Goal: Information Seeking & Learning: Learn about a topic

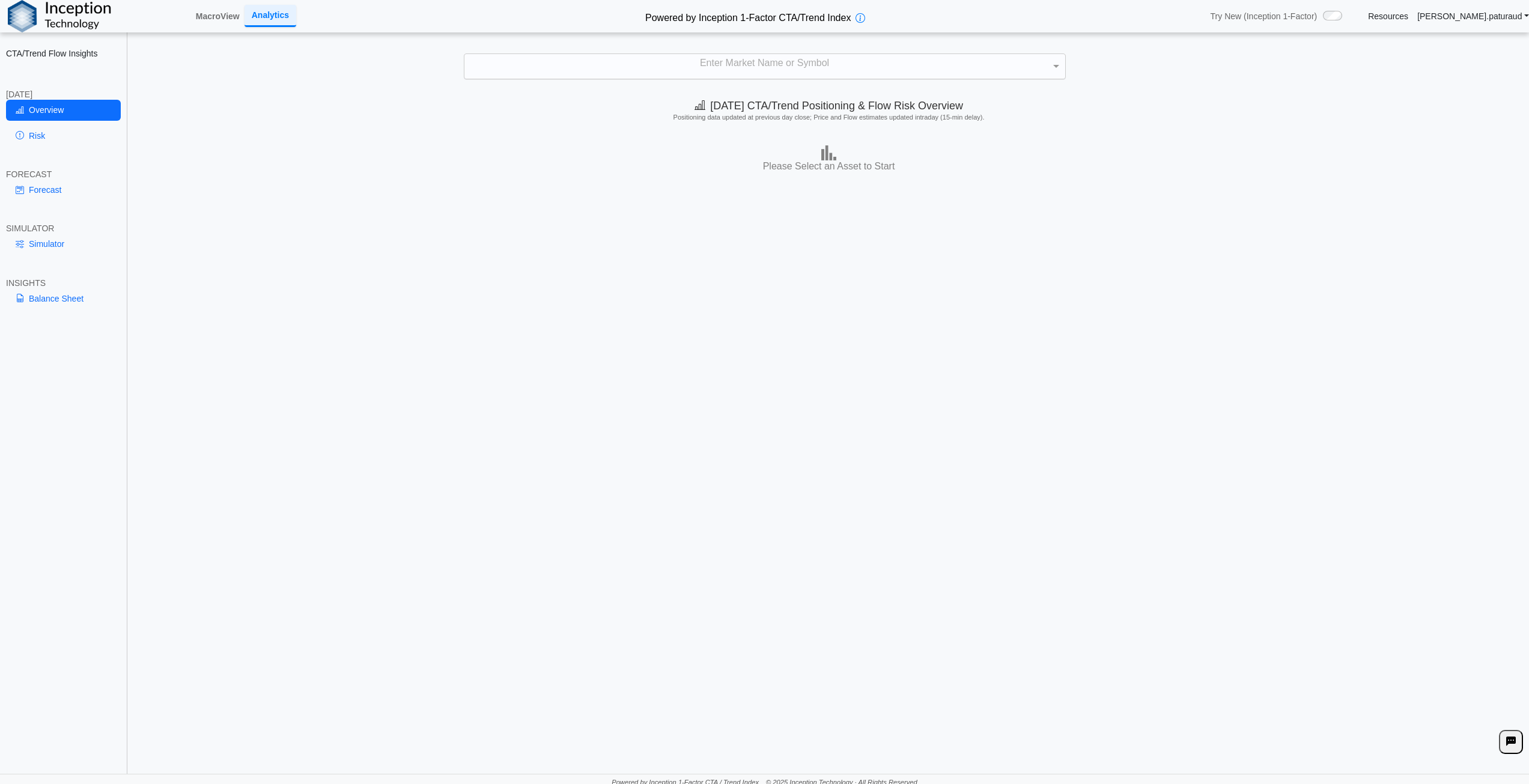
click at [731, 60] on div "Enter Market Name or Symbol" at bounding box center [764, 67] width 601 height 26
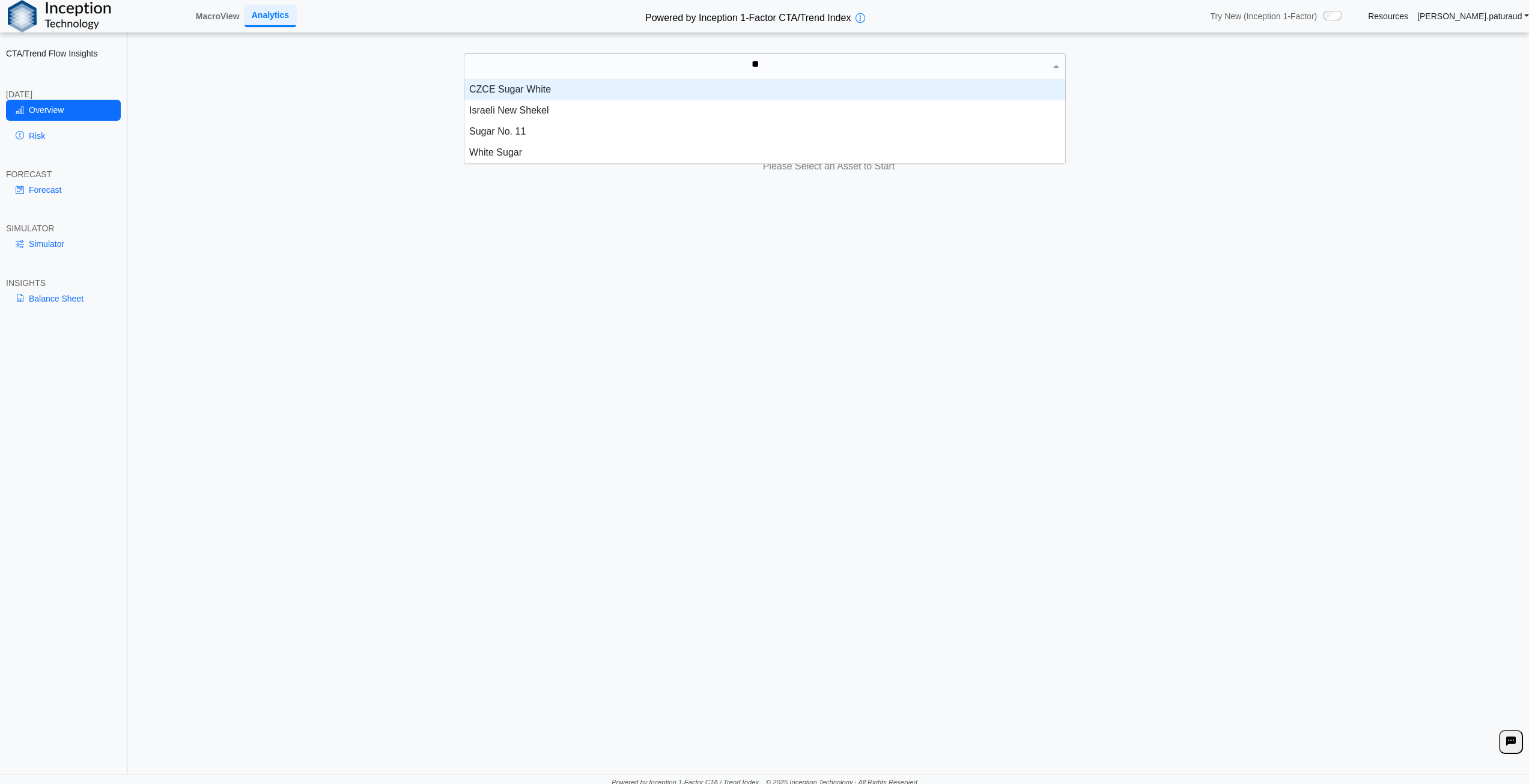
scroll to position [54, 592]
type input "*****"
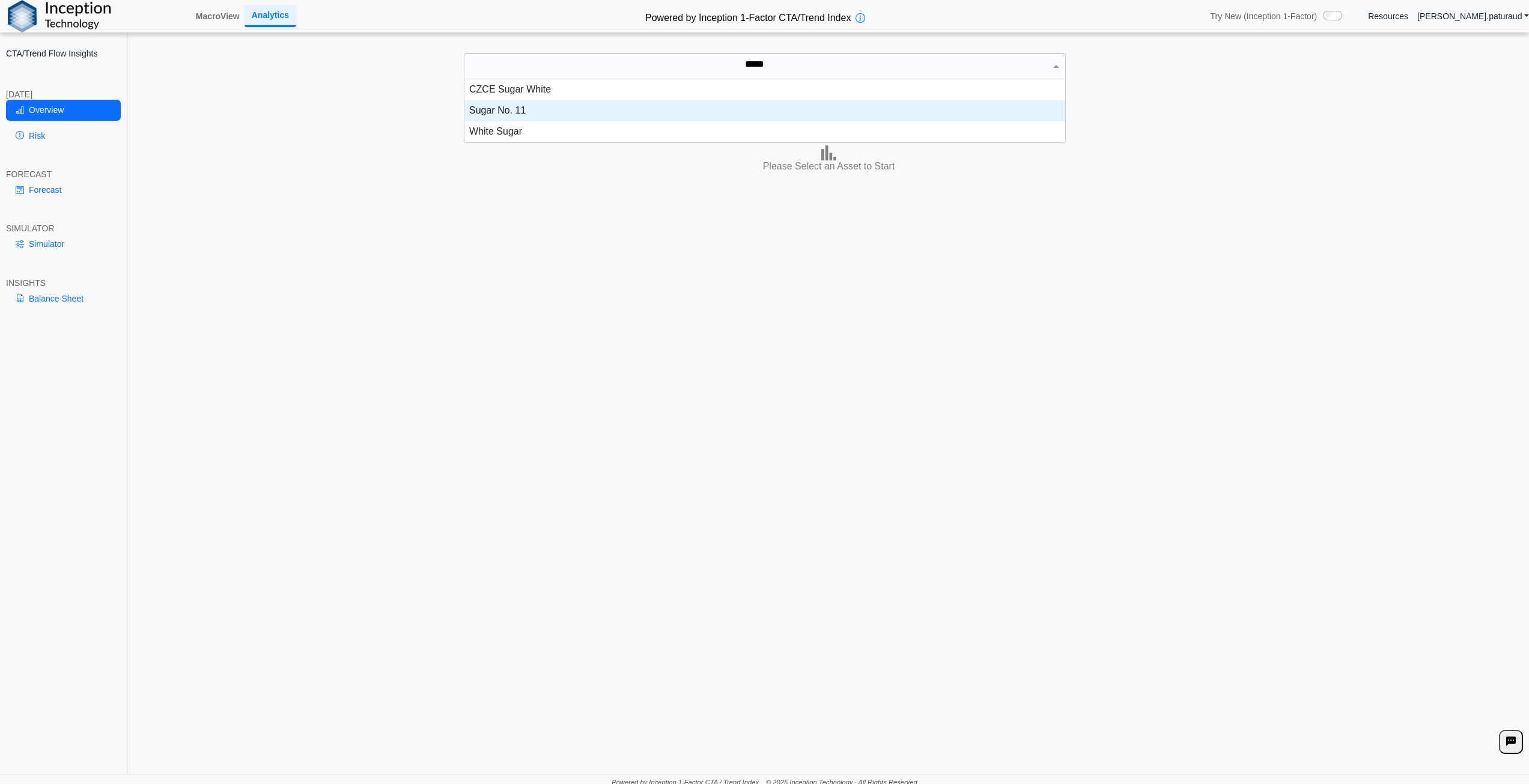
click at [588, 116] on div "Sugar No. 11" at bounding box center [764, 110] width 601 height 21
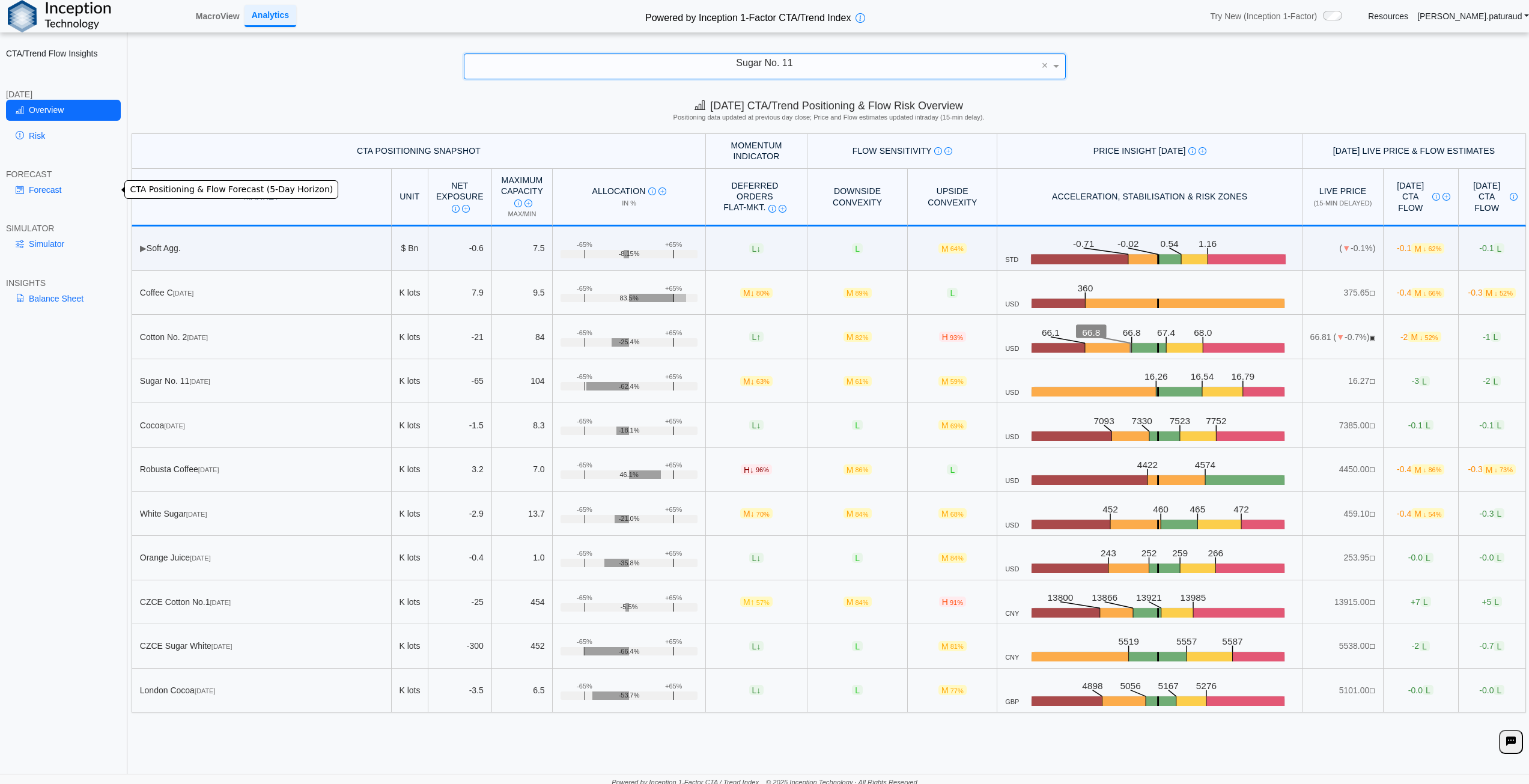
click at [55, 190] on link "Forecast" at bounding box center [63, 190] width 115 height 20
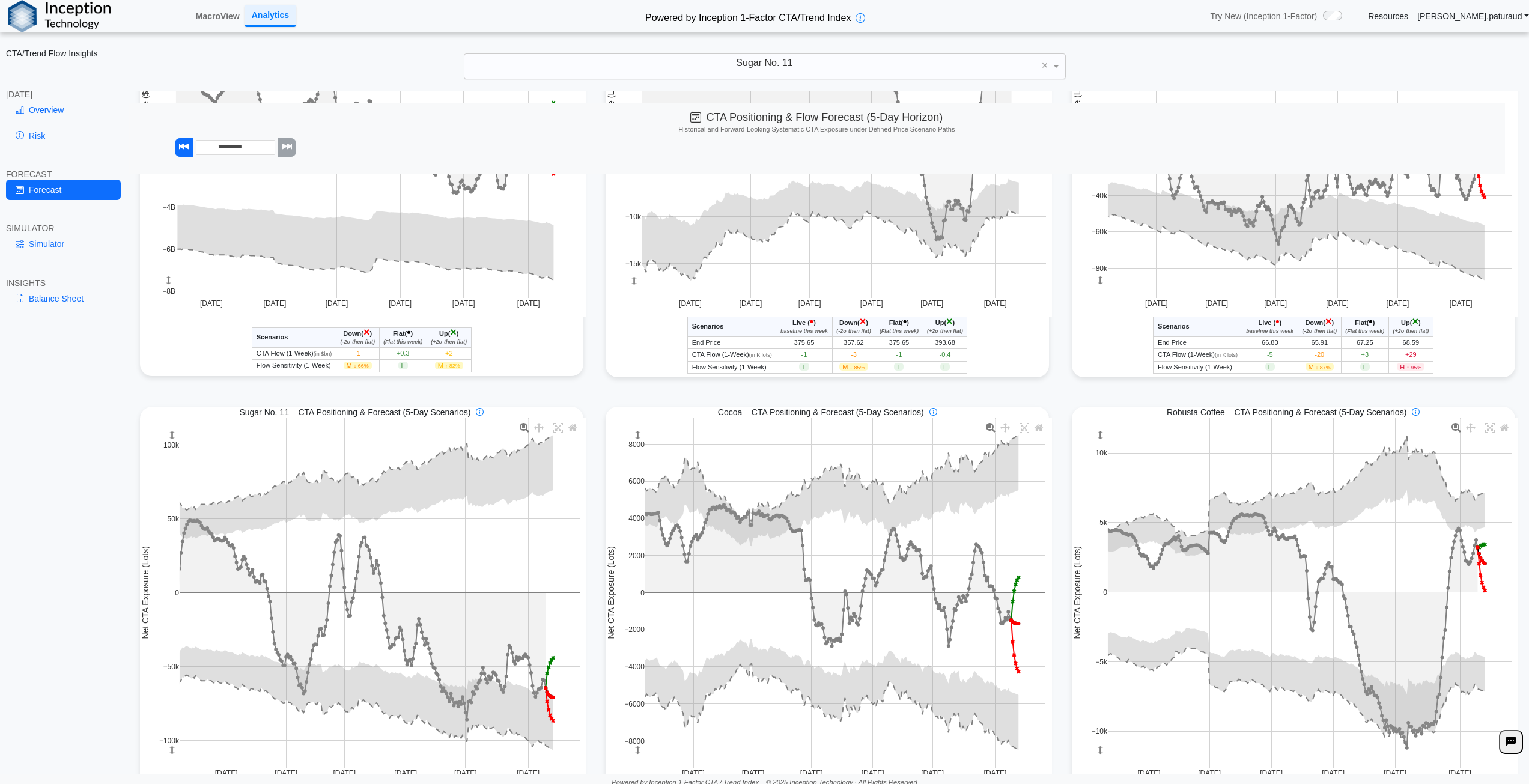
scroll to position [0, 0]
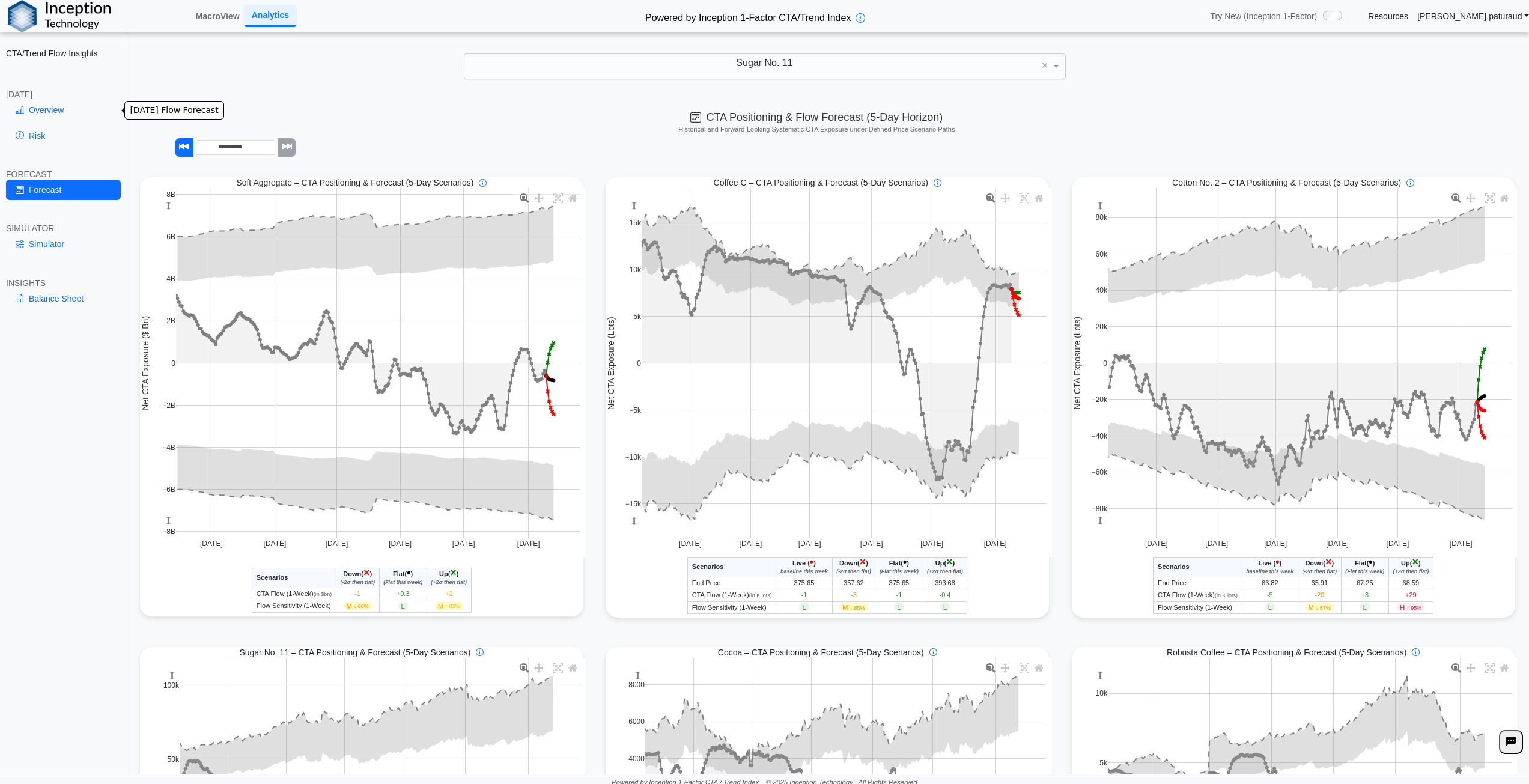
click at [69, 105] on link "Overview" at bounding box center [63, 110] width 115 height 20
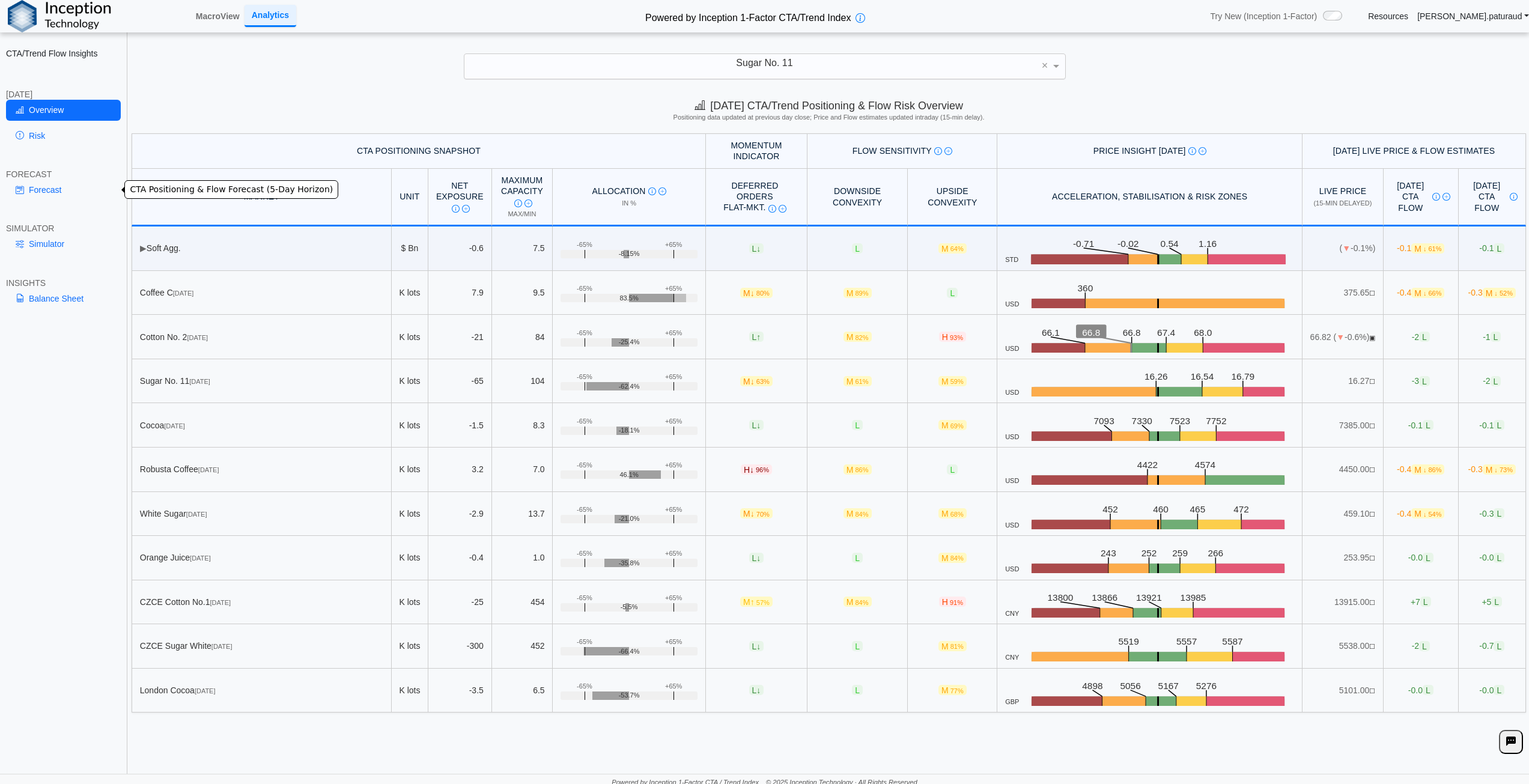
click at [48, 192] on link "Forecast" at bounding box center [63, 190] width 115 height 20
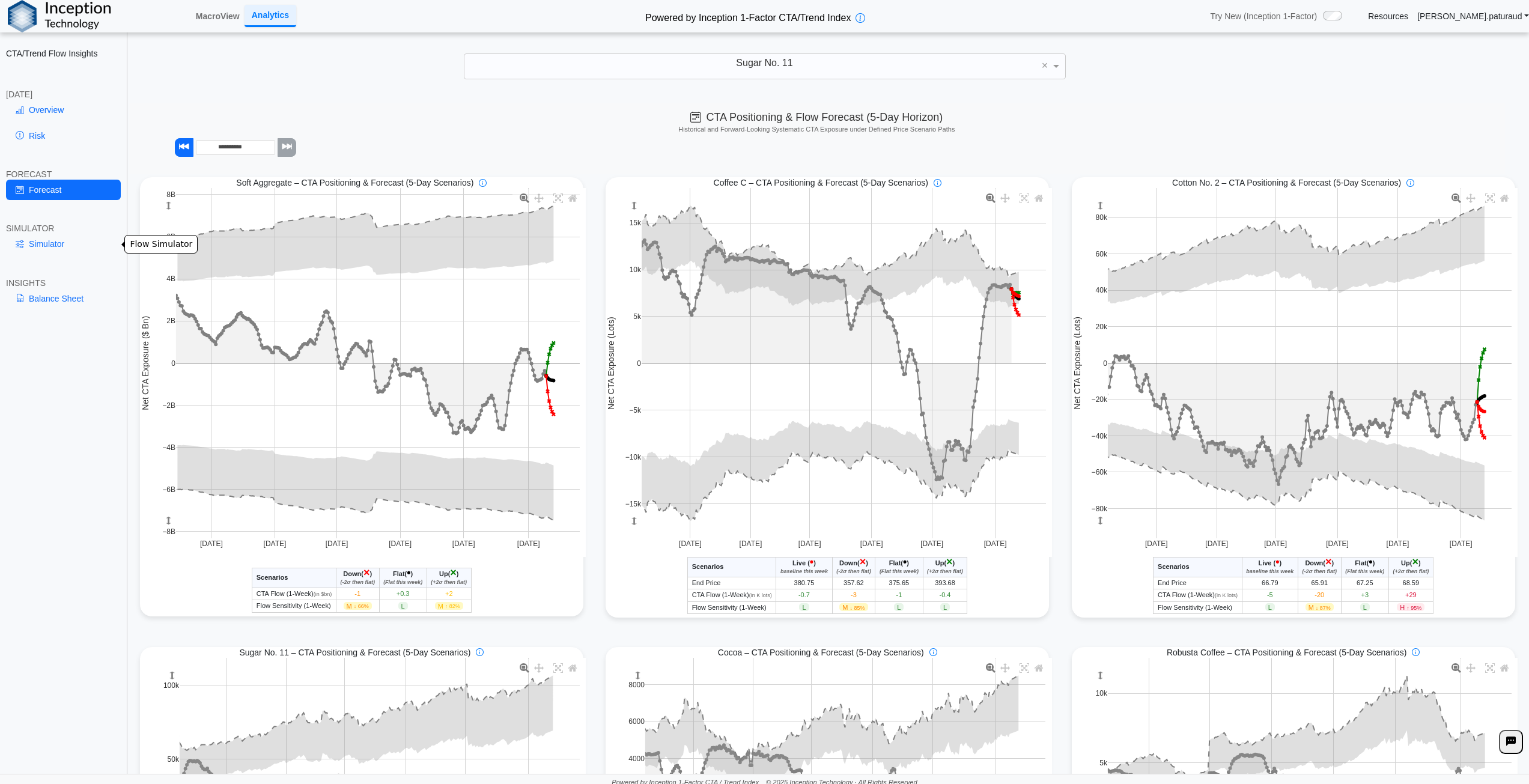
click at [61, 250] on link "Simulator" at bounding box center [63, 244] width 115 height 20
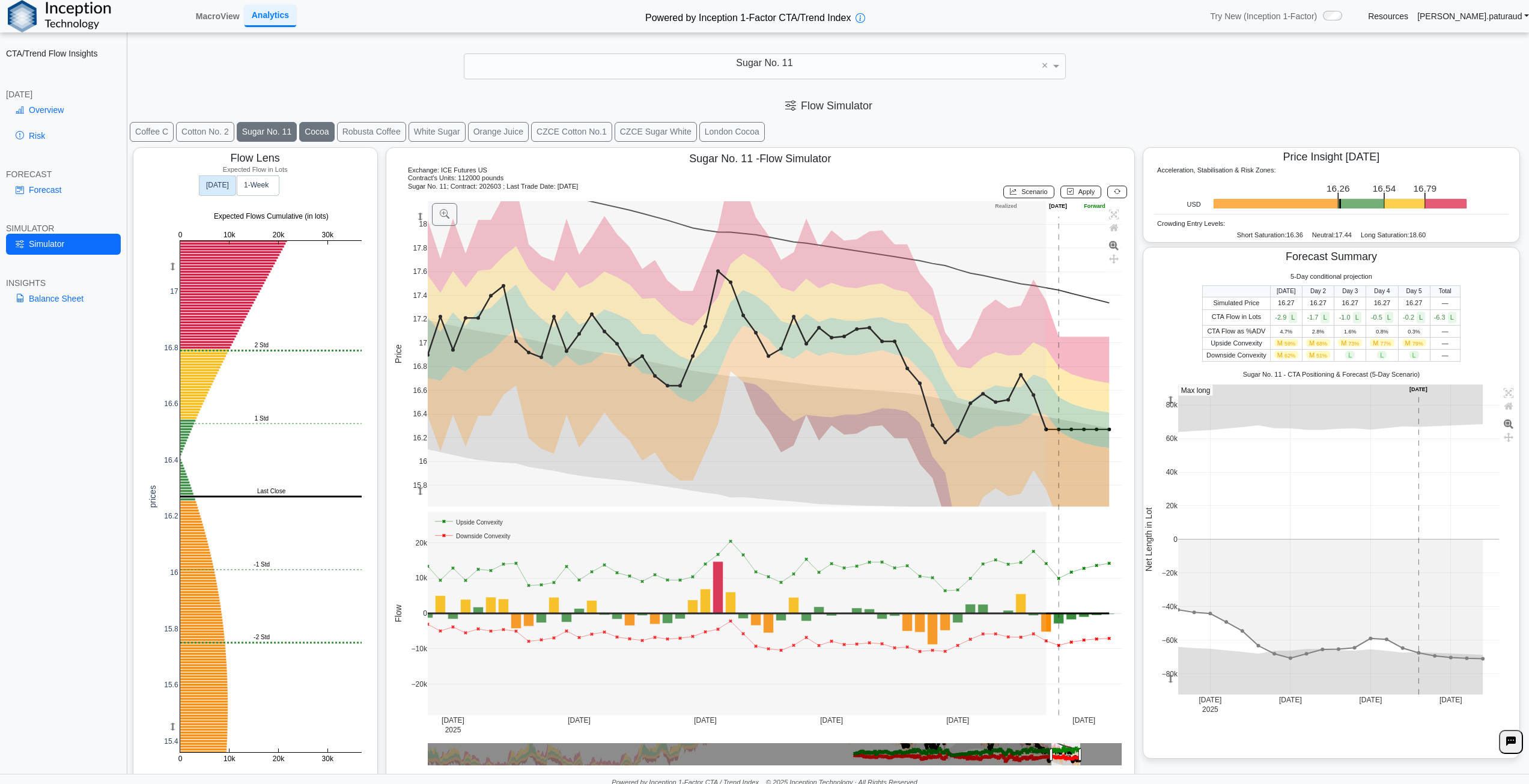
click at [311, 134] on button "Cocoa" at bounding box center [316, 132] width 35 height 20
